Goal: Information Seeking & Learning: Learn about a topic

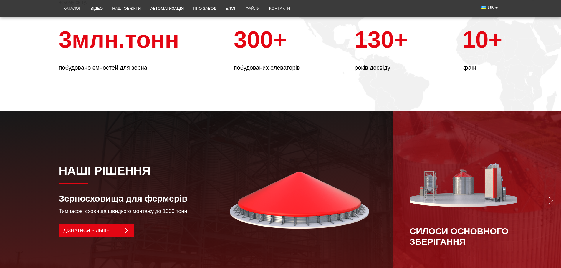
scroll to position [383, 0]
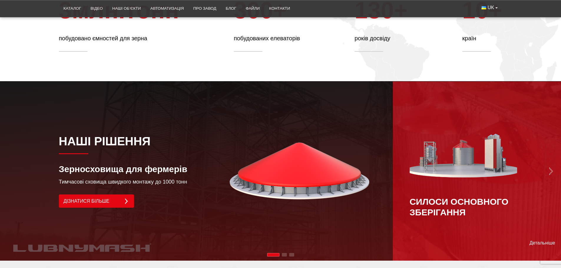
click at [553, 156] on div "Next slide" at bounding box center [477, 172] width 169 height 180
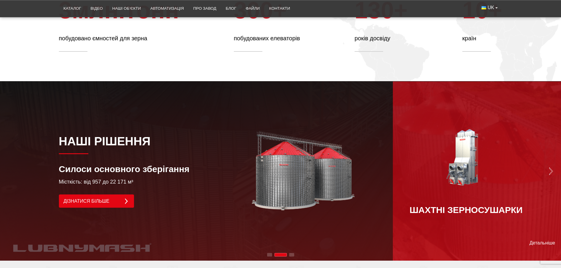
click at [553, 156] on div "Next slide" at bounding box center [477, 172] width 169 height 180
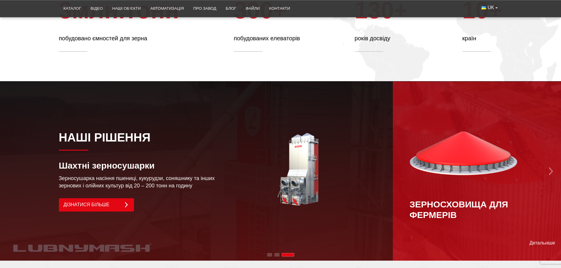
click at [553, 156] on div "Next slide" at bounding box center [477, 172] width 169 height 180
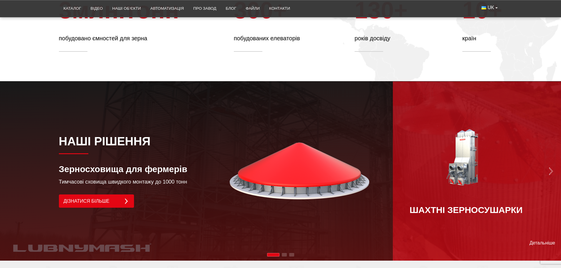
click at [553, 156] on div "Next slide" at bounding box center [477, 172] width 169 height 180
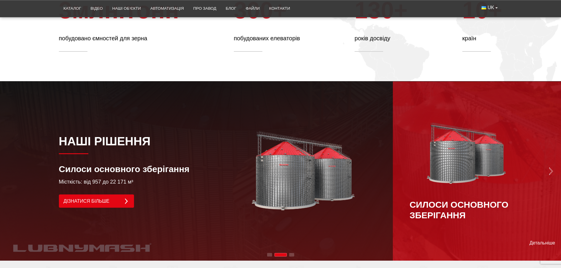
click at [553, 156] on div "Next slide" at bounding box center [477, 172] width 169 height 180
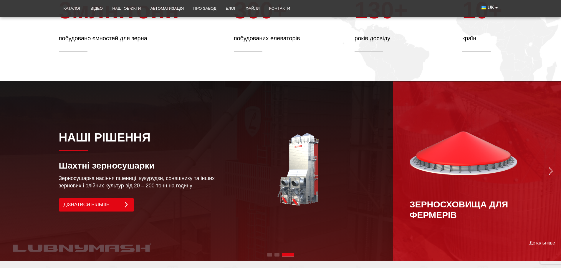
click at [553, 156] on div "Next slide" at bounding box center [477, 172] width 169 height 180
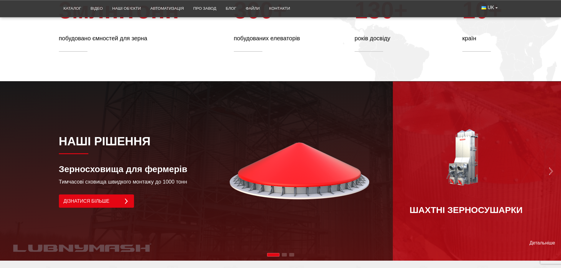
click at [553, 156] on div "Next slide" at bounding box center [477, 172] width 169 height 180
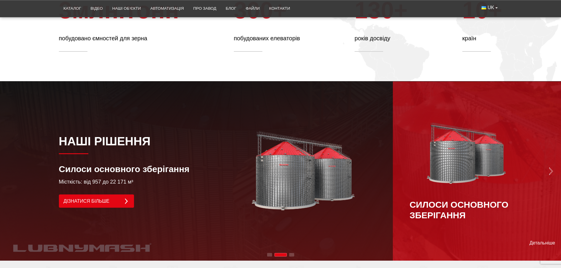
click at [553, 156] on div "Next slide" at bounding box center [477, 172] width 169 height 180
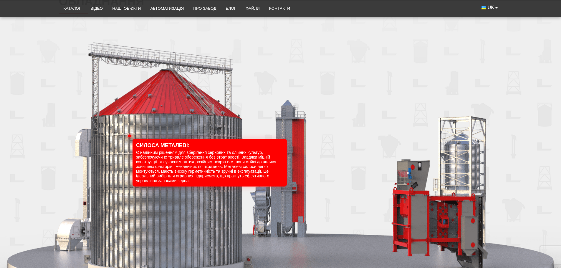
scroll to position [678, 0]
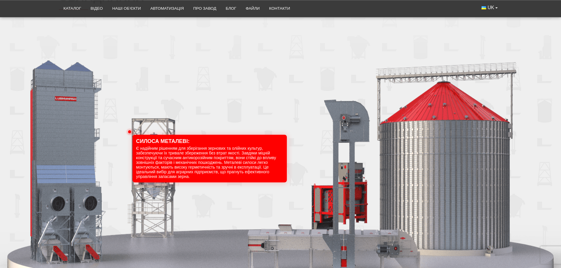
drag, startPoint x: 152, startPoint y: 159, endPoint x: 246, endPoint y: 183, distance: 97.1
click at [242, 183] on div "100" at bounding box center [280, 157] width 561 height 280
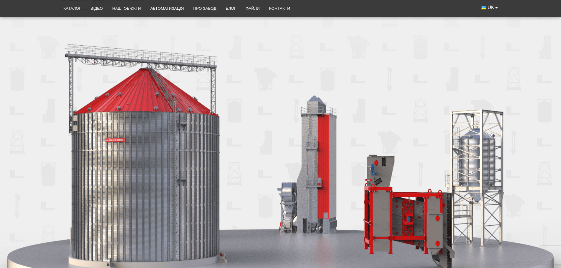
drag, startPoint x: 186, startPoint y: 179, endPoint x: 204, endPoint y: 183, distance: 17.7
click at [207, 183] on div "100" at bounding box center [280, 157] width 561 height 280
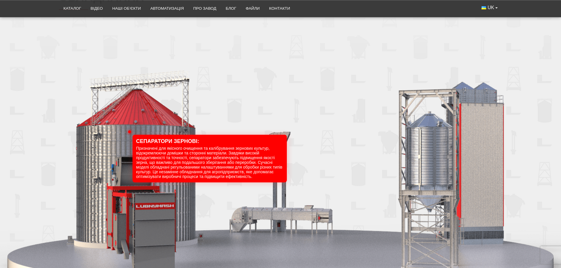
click at [153, 218] on div "100" at bounding box center [280, 157] width 561 height 280
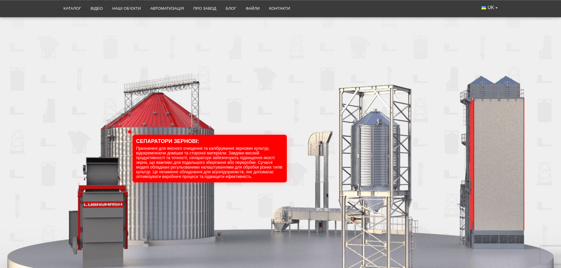
drag, startPoint x: 149, startPoint y: 201, endPoint x: 161, endPoint y: 208, distance: 13.7
click at [161, 208] on div "100" at bounding box center [280, 157] width 561 height 280
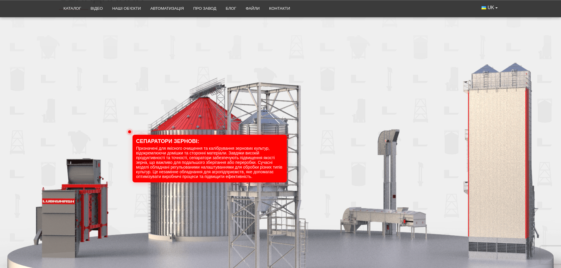
click at [257, 137] on div "100" at bounding box center [280, 157] width 561 height 280
click at [261, 116] on div "100" at bounding box center [280, 157] width 561 height 280
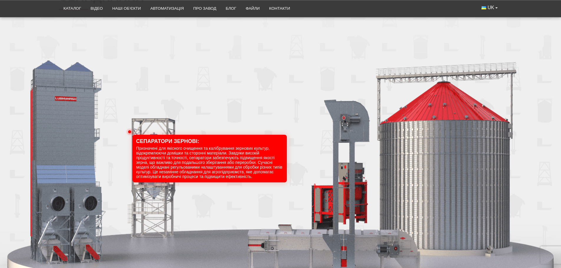
drag, startPoint x: 280, startPoint y: 207, endPoint x: 267, endPoint y: 206, distance: 13.0
click at [267, 206] on div "100" at bounding box center [280, 157] width 561 height 280
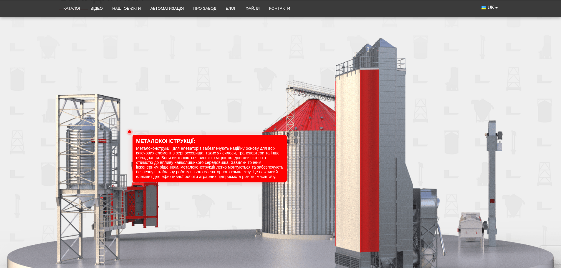
drag, startPoint x: 258, startPoint y: 206, endPoint x: 287, endPoint y: 207, distance: 28.6
click at [287, 207] on div "100" at bounding box center [280, 157] width 561 height 280
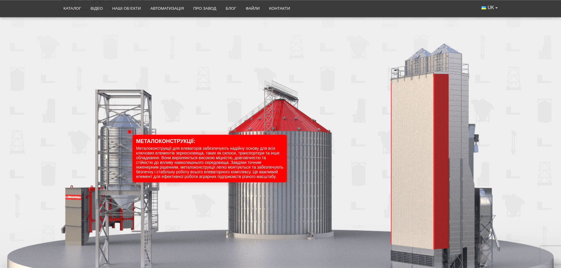
drag, startPoint x: 258, startPoint y: 209, endPoint x: 262, endPoint y: 209, distance: 3.5
click at [262, 209] on div "100" at bounding box center [280, 157] width 561 height 280
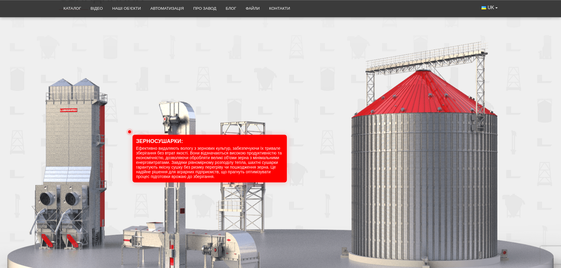
drag, startPoint x: 305, startPoint y: 215, endPoint x: 267, endPoint y: 215, distance: 38.3
click at [266, 216] on div "100" at bounding box center [280, 157] width 561 height 280
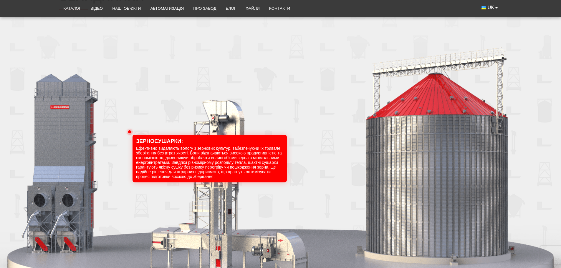
click at [233, 230] on div "100" at bounding box center [280, 157] width 561 height 280
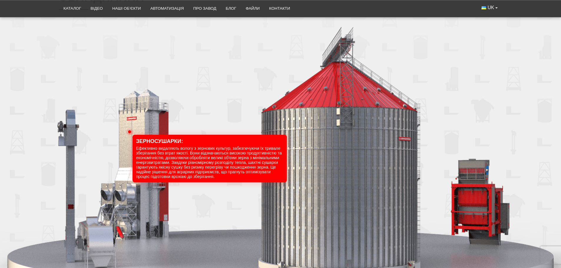
drag, startPoint x: 270, startPoint y: 235, endPoint x: 256, endPoint y: 207, distance: 30.6
click at [256, 207] on div "100" at bounding box center [280, 157] width 561 height 280
click at [130, 232] on div "100" at bounding box center [280, 157] width 561 height 280
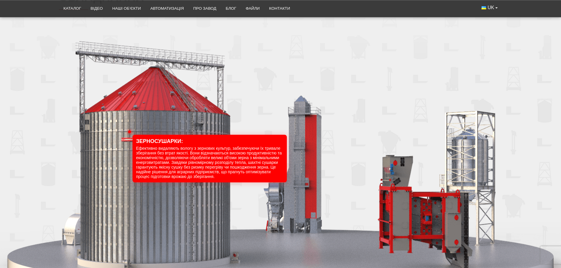
drag, startPoint x: 135, startPoint y: 232, endPoint x: 113, endPoint y: 231, distance: 22.7
click at [113, 231] on div "100" at bounding box center [280, 157] width 561 height 280
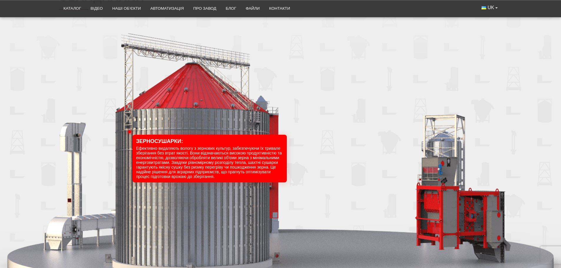
drag, startPoint x: 212, startPoint y: 230, endPoint x: 224, endPoint y: 230, distance: 11.8
click at [223, 230] on div "100" at bounding box center [280, 157] width 561 height 280
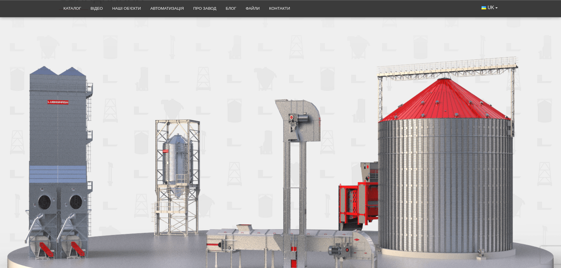
click at [136, 215] on div "100" at bounding box center [280, 157] width 561 height 280
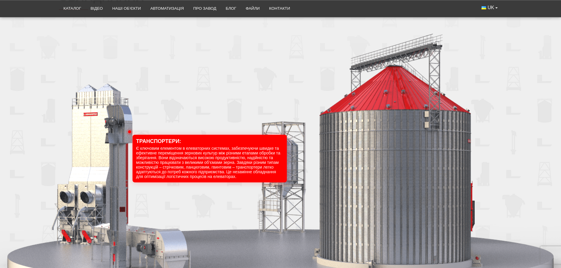
click at [158, 231] on div "100" at bounding box center [280, 157] width 561 height 280
click at [141, 243] on div "100" at bounding box center [280, 157] width 561 height 280
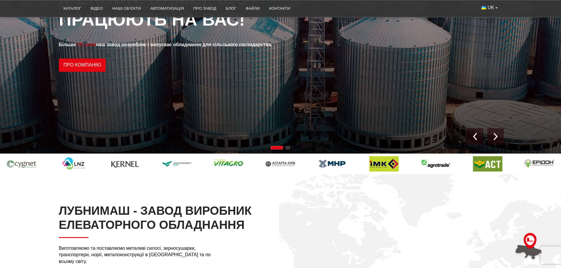
scroll to position [0, 0]
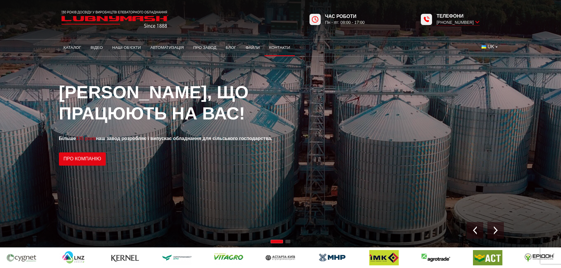
click at [278, 49] on link "Контакти" at bounding box center [280, 47] width 30 height 13
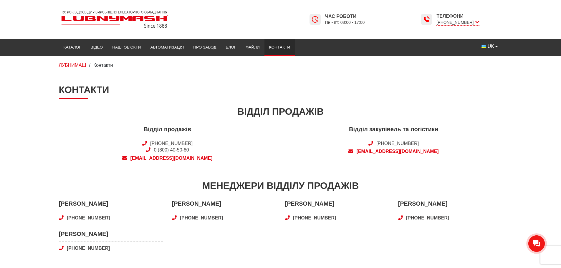
click at [92, 13] on img at bounding box center [115, 19] width 112 height 22
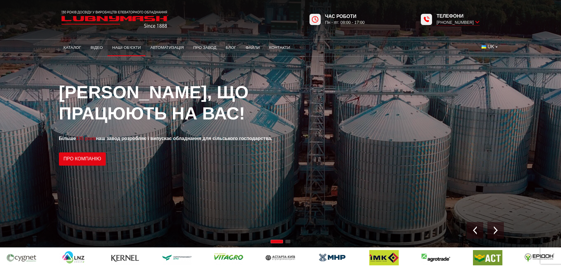
click at [111, 50] on link "Наші об’єкти" at bounding box center [127, 47] width 38 height 13
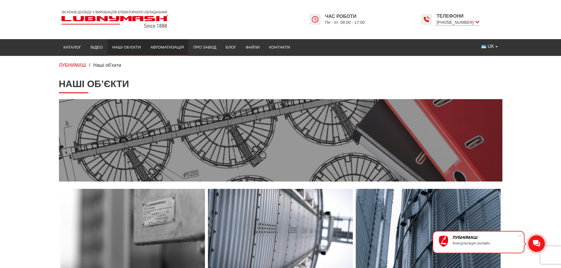
click at [182, 47] on link "Автоматизація" at bounding box center [167, 47] width 43 height 13
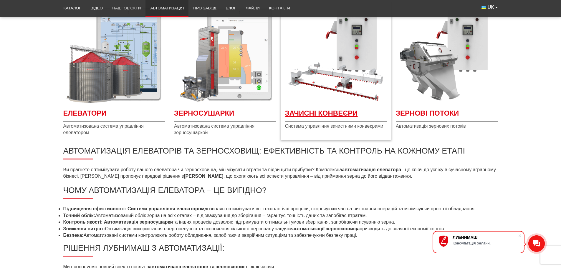
scroll to position [88, 0]
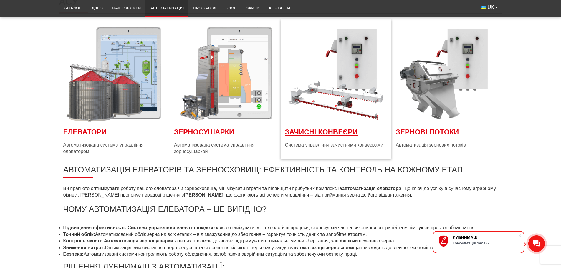
click at [328, 129] on span "Зачисні конвеєри" at bounding box center [336, 133] width 102 height 13
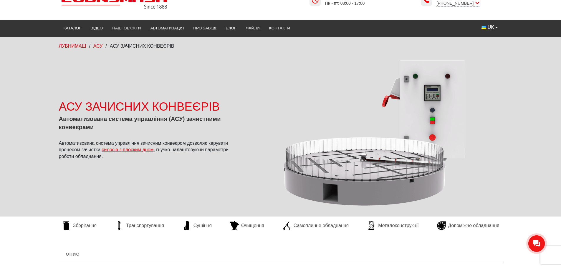
scroll to position [29, 0]
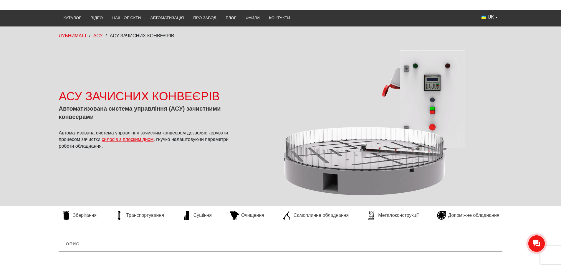
click at [459, 89] on img at bounding box center [375, 123] width 255 height 149
click at [435, 84] on img at bounding box center [375, 123] width 255 height 149
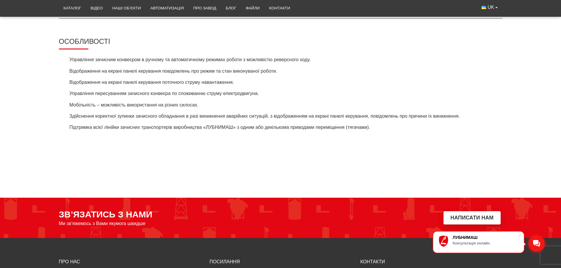
click at [118, 143] on div "Особливості Управління зачисним конвеєром в ручному та автоматичному режимах ро…" at bounding box center [281, 91] width 444 height 146
drag, startPoint x: 99, startPoint y: 127, endPoint x: 113, endPoint y: 130, distance: 14.4
click at [99, 127] on span "Підтримка всієї лінійки зачисних транспортерів виробництва «ЛУБНИМАШ» з одним а…" at bounding box center [220, 127] width 301 height 5
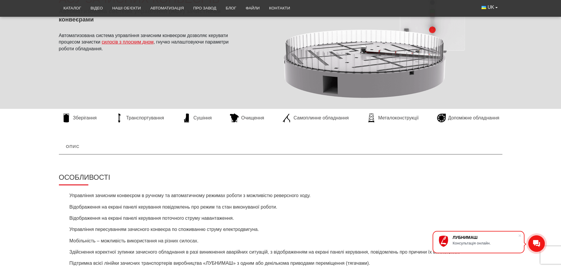
scroll to position [116, 0]
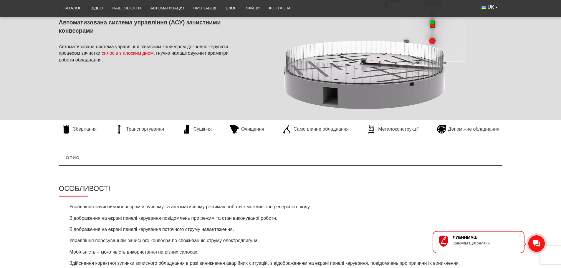
click at [74, 157] on link "Опис" at bounding box center [73, 157] width 28 height 15
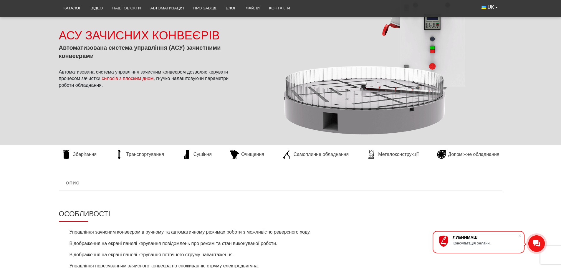
scroll to position [57, 0]
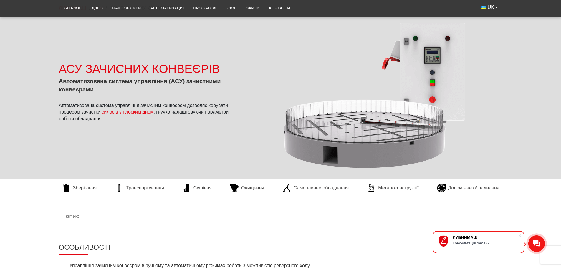
click at [134, 111] on span "плоским" at bounding box center [132, 112] width 18 height 5
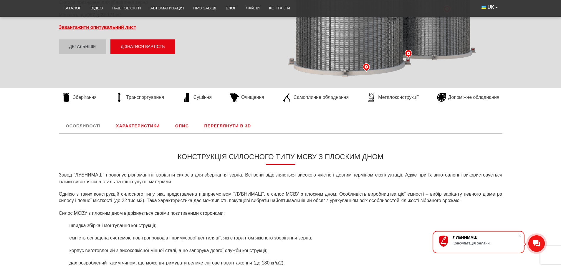
scroll to position [147, 0]
click at [139, 126] on link "Характеристики" at bounding box center [138, 126] width 58 height 15
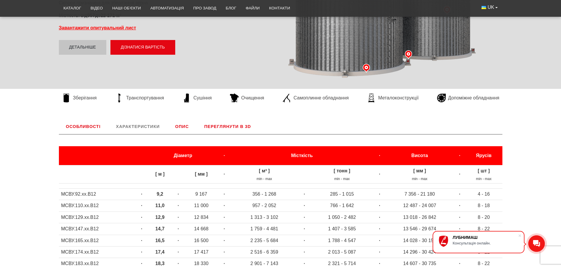
scroll to position [245, 0]
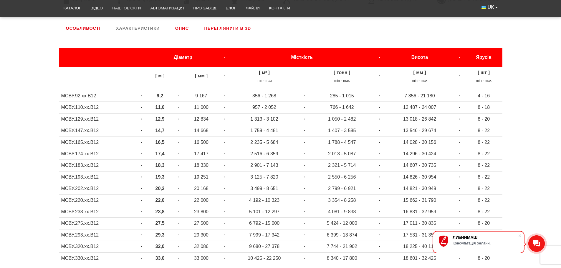
click at [189, 31] on link "Опис" at bounding box center [182, 28] width 28 height 15
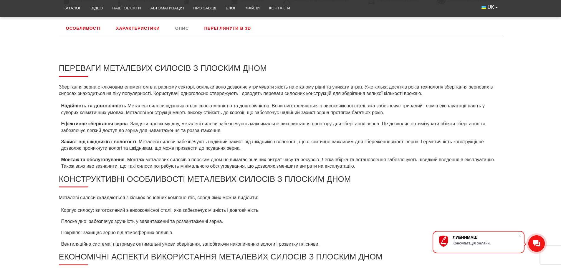
click at [220, 32] on link "Переглянути в 3D" at bounding box center [227, 28] width 61 height 15
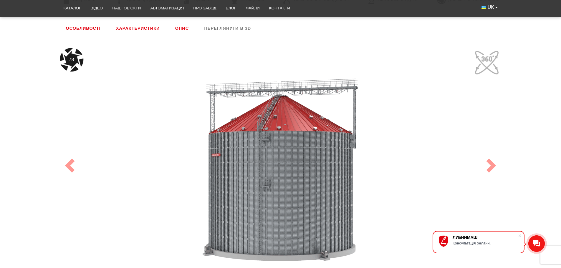
drag, startPoint x: 269, startPoint y: 164, endPoint x: 231, endPoint y: 162, distance: 38.4
click at [231, 162] on div "78" at bounding box center [281, 166] width 442 height 236
click at [493, 54] on link "Next" at bounding box center [491, 165] width 22 height 259
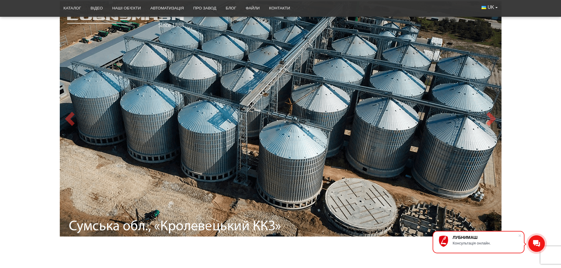
scroll to position [216, 0]
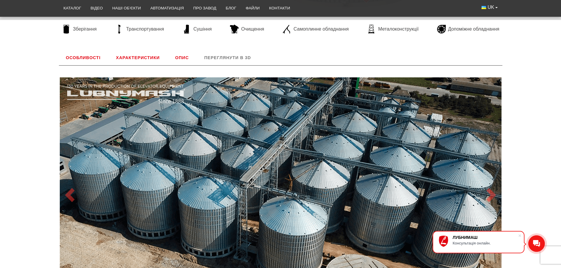
click at [111, 114] on img at bounding box center [281, 196] width 442 height 236
click at [235, 51] on link "Переглянути в 3D" at bounding box center [227, 57] width 61 height 15
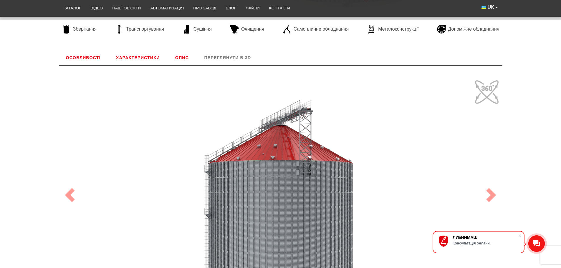
drag, startPoint x: 299, startPoint y: 155, endPoint x: 282, endPoint y: 133, distance: 27.6
click at [282, 133] on div "100" at bounding box center [281, 196] width 442 height 236
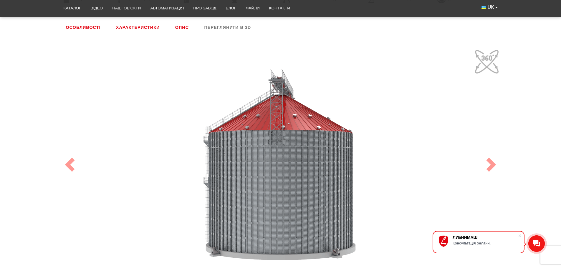
scroll to position [275, 0]
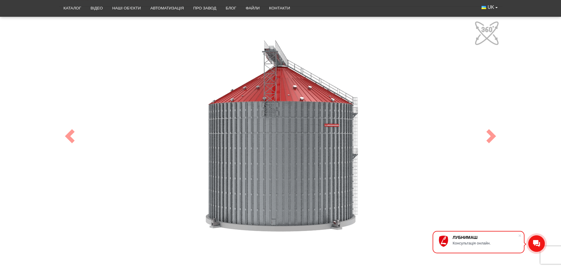
drag, startPoint x: 339, startPoint y: 169, endPoint x: 229, endPoint y: 99, distance: 129.9
click at [229, 98] on div "100" at bounding box center [281, 137] width 442 height 236
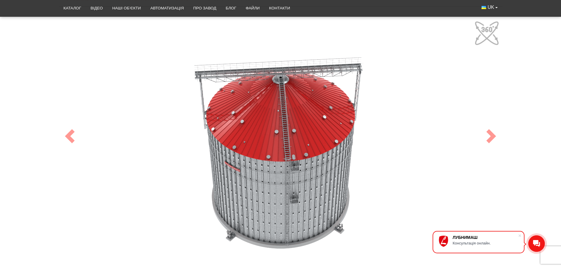
drag, startPoint x: 268, startPoint y: 146, endPoint x: 225, endPoint y: 134, distance: 44.5
click at [225, 134] on div "100" at bounding box center [281, 137] width 442 height 236
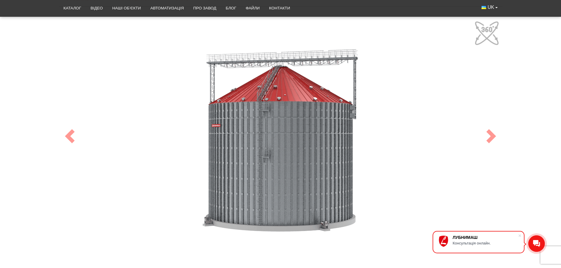
drag, startPoint x: 292, startPoint y: 146, endPoint x: 291, endPoint y: 120, distance: 26.3
click at [276, 124] on div "100" at bounding box center [281, 137] width 442 height 236
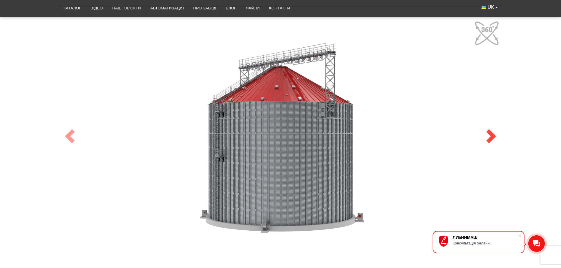
click at [497, 31] on link "Next" at bounding box center [491, 136] width 22 height 259
